Goal: Understand site structure: Grasp the organization and layout of the website

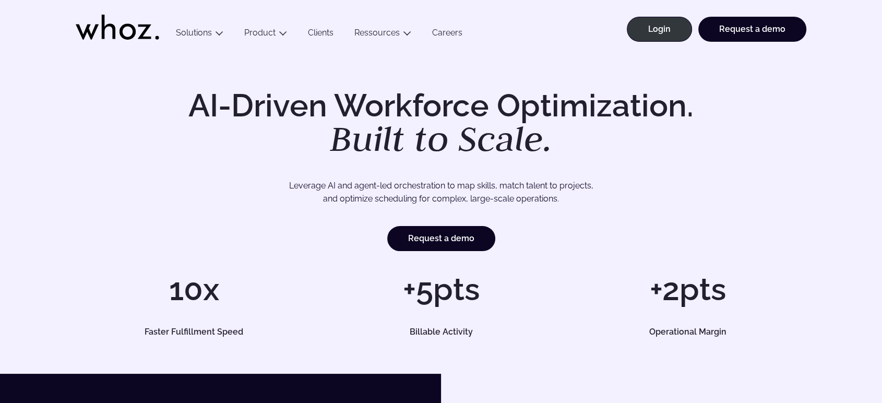
drag, startPoint x: 54, startPoint y: 26, endPoint x: 46, endPoint y: 46, distance: 21.6
click at [46, 46] on header "Menu Solutions Industries IT Services Consulting Engineering Company size Large…" at bounding box center [441, 26] width 882 height 52
drag, startPoint x: 69, startPoint y: 31, endPoint x: 44, endPoint y: 35, distance: 25.8
click at [44, 35] on header "Menu Solutions Industries IT Services Consulting Engineering Company size Large…" at bounding box center [441, 26] width 882 height 52
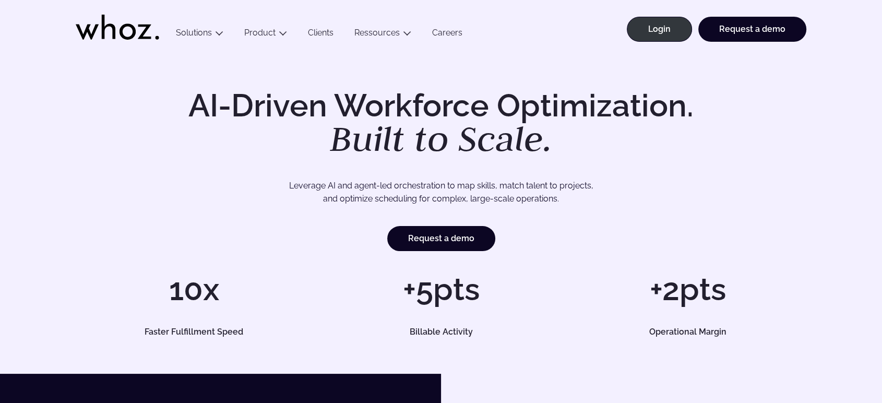
click at [44, 35] on header "Menu Solutions Industries IT Services Consulting Engineering Company size Large…" at bounding box center [441, 26] width 882 height 52
drag, startPoint x: 71, startPoint y: 25, endPoint x: 632, endPoint y: 39, distance: 561.7
click at [632, 39] on header "Menu Solutions Industries IT Services Consulting Engineering Company size Large…" at bounding box center [441, 26] width 882 height 52
click at [612, 24] on div "Menu Solutions Industries IT Services Consulting Engineering Company size Large…" at bounding box center [485, 26] width 641 height 52
click at [61, 37] on header "Menu Solutions Industries IT Services Consulting Engineering Company size Large…" at bounding box center [441, 26] width 882 height 52
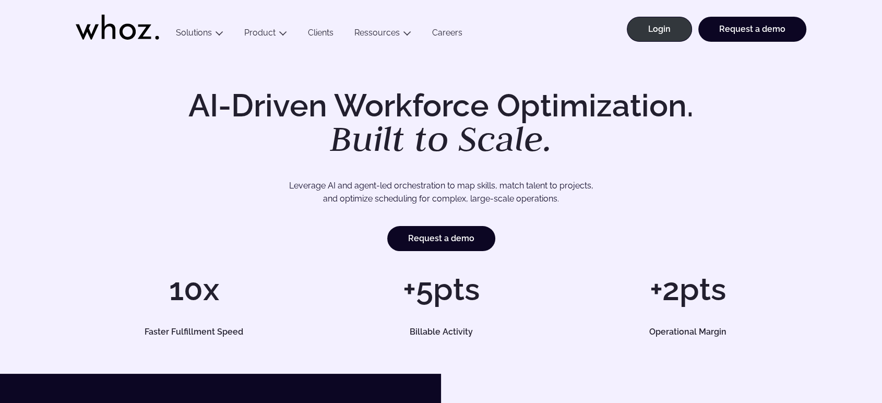
drag, startPoint x: 61, startPoint y: 37, endPoint x: 145, endPoint y: 41, distance: 84.1
click at [145, 41] on header "Menu Solutions Industries IT Services Consulting Engineering Company size Large…" at bounding box center [441, 26] width 882 height 52
click at [38, 33] on header "Menu Solutions Industries IT Services Consulting Engineering Company size Large…" at bounding box center [441, 26] width 882 height 52
drag, startPoint x: 38, startPoint y: 33, endPoint x: 63, endPoint y: 21, distance: 28.2
click at [63, 21] on header "Menu Solutions Industries IT Services Consulting Engineering Company size Large…" at bounding box center [441, 26] width 882 height 52
